Goal: Task Accomplishment & Management: Use online tool/utility

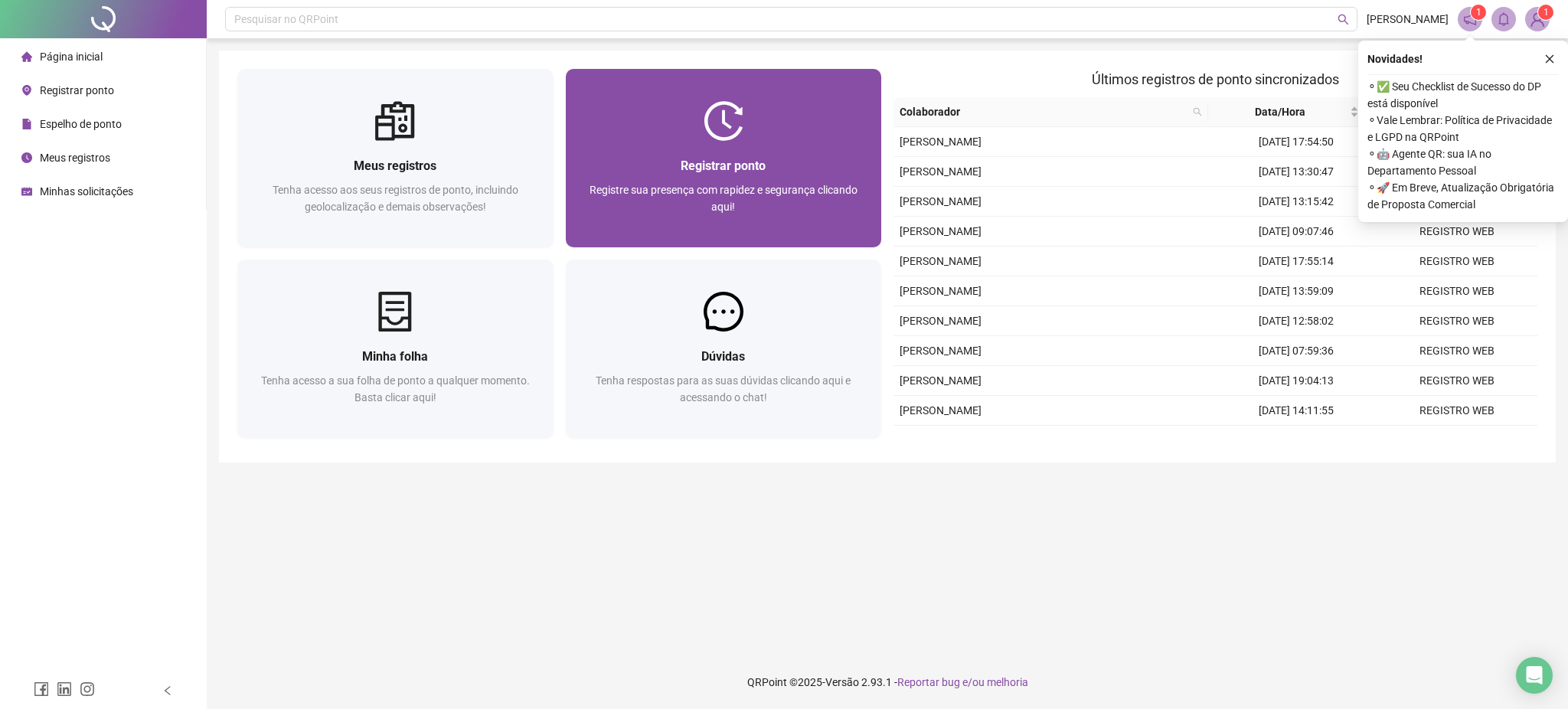
click at [657, 111] on div at bounding box center [723, 121] width 316 height 40
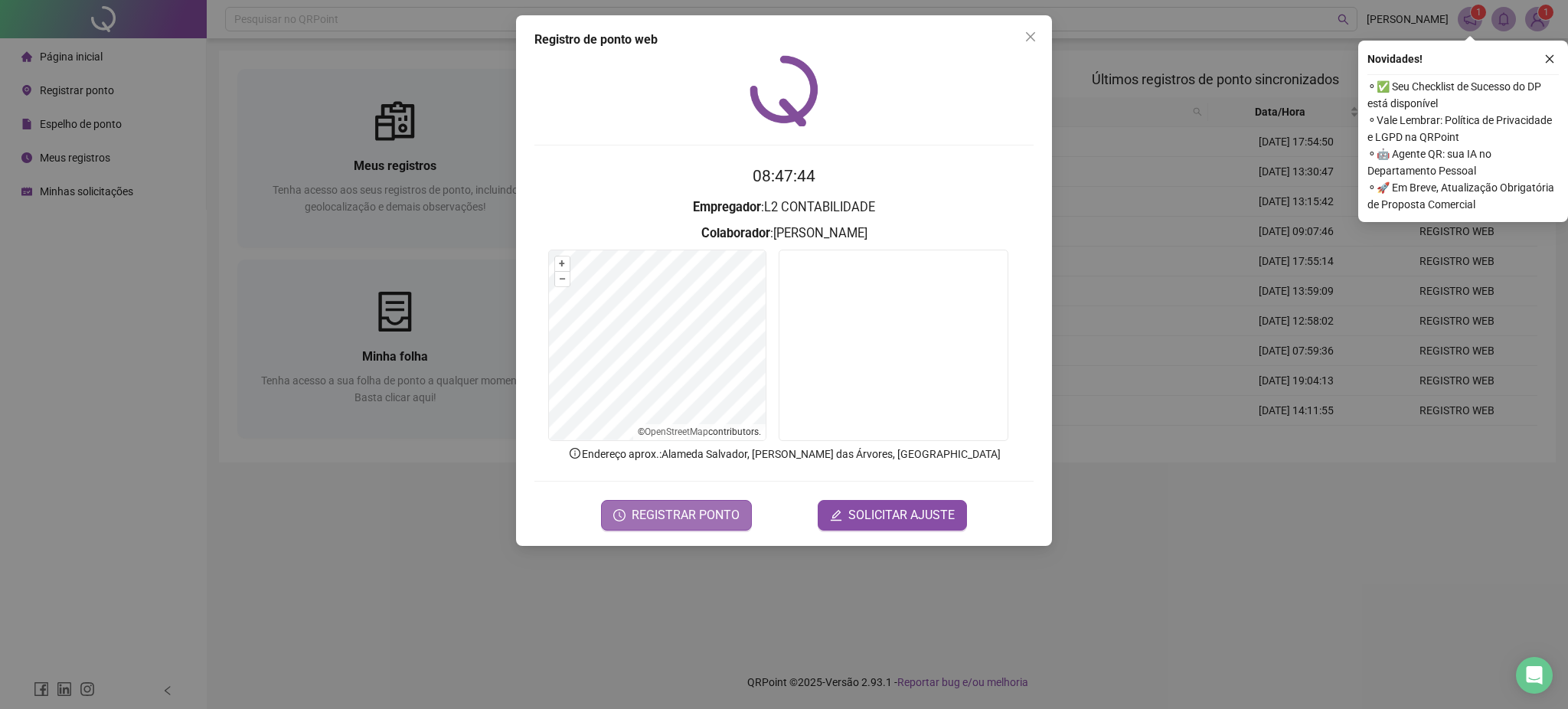
click at [664, 522] on span "REGISTRAR PONTO" at bounding box center [686, 514] width 108 height 18
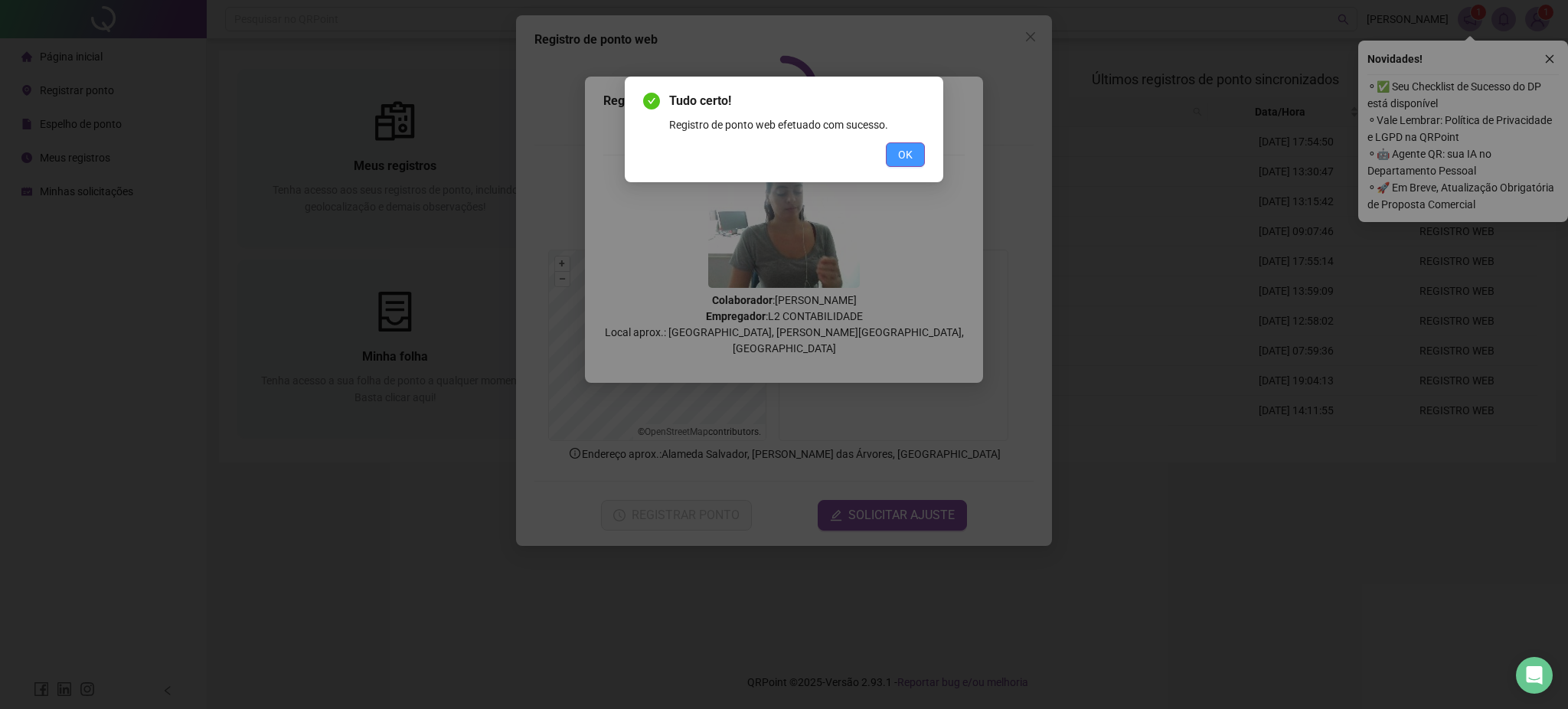
click at [914, 147] on button "OK" at bounding box center [905, 155] width 39 height 24
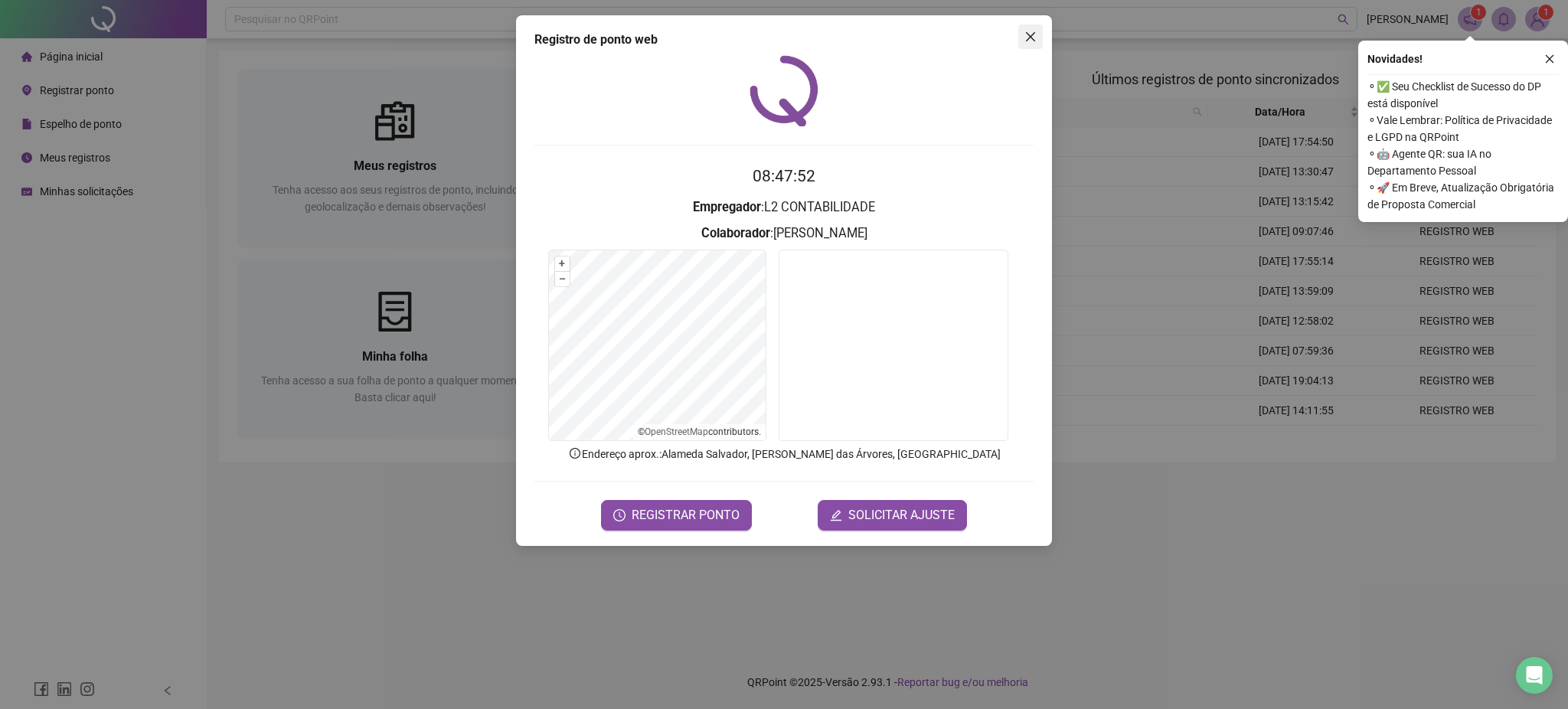
click at [1026, 38] on icon "close" at bounding box center [1031, 37] width 13 height 13
